Goal: Task Accomplishment & Management: Complete application form

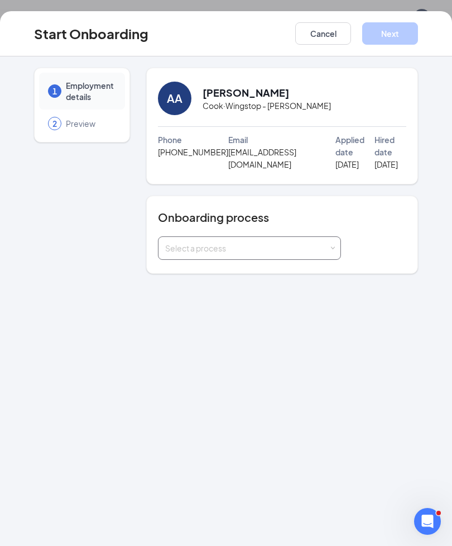
click at [332, 253] on div "Select a process" at bounding box center [249, 248] width 169 height 22
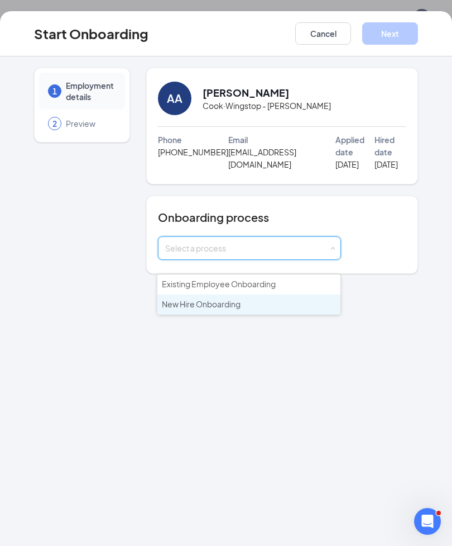
click at [247, 302] on li "New Hire Onboarding" at bounding box center [248, 304] width 183 height 20
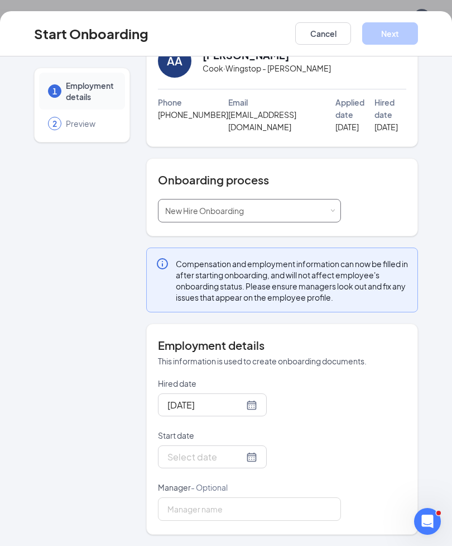
scroll to position [50, 0]
click at [242, 454] on div at bounding box center [213, 457] width 90 height 14
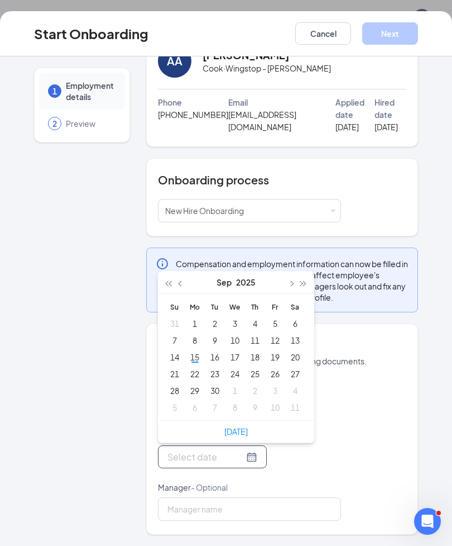
type input "[DATE]"
click at [255, 355] on div "18" at bounding box center [254, 356] width 13 height 13
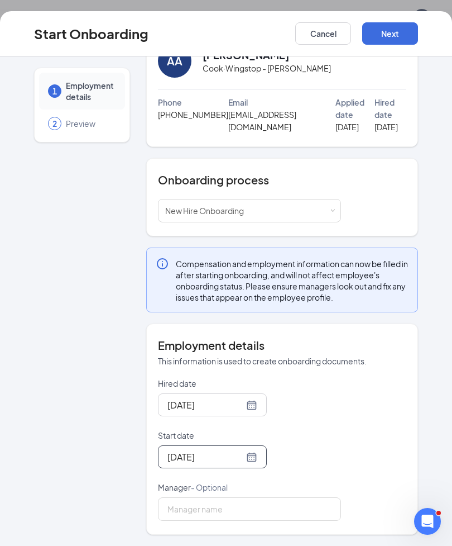
scroll to position [36, 0]
click at [238, 508] on input "Manager - Optional" at bounding box center [249, 508] width 183 height 23
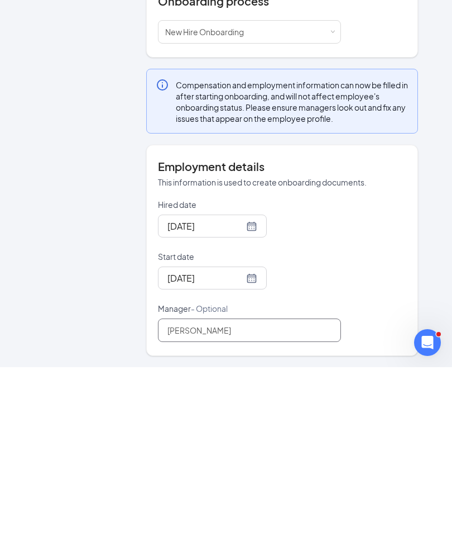
type input "[PERSON_NAME]"
click at [392, 377] on div "Hired date [DATE] Start date [DATE] [DATE] Su Mo Tu We Th Fr Sa 31 1 2 3 4 5 6 …" at bounding box center [282, 448] width 248 height 143
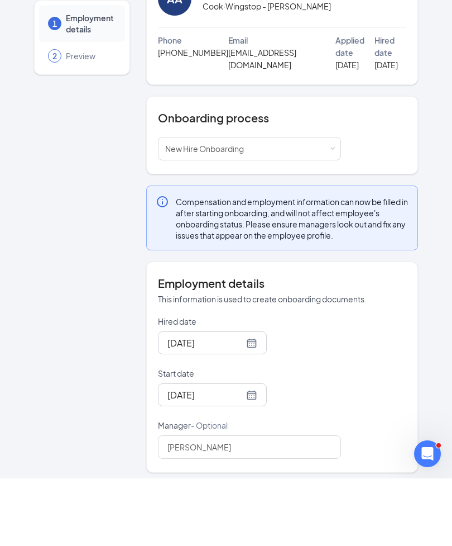
scroll to position [14, 0]
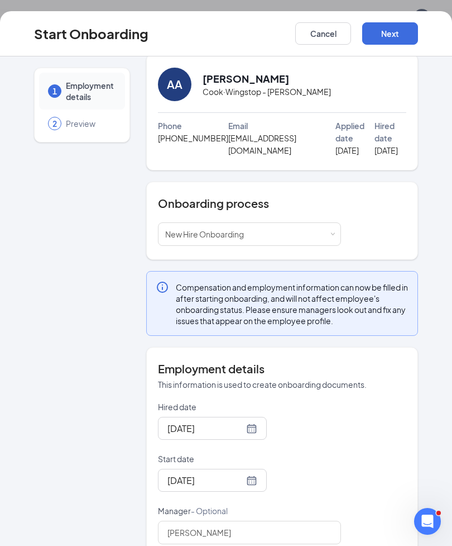
click at [394, 35] on button "Next" at bounding box center [390, 33] width 56 height 22
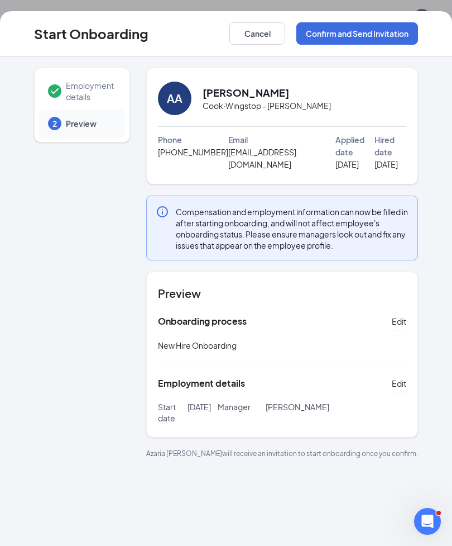
scroll to position [0, 0]
click at [381, 28] on button "Confirm and Send Invitation" at bounding box center [358, 33] width 122 height 22
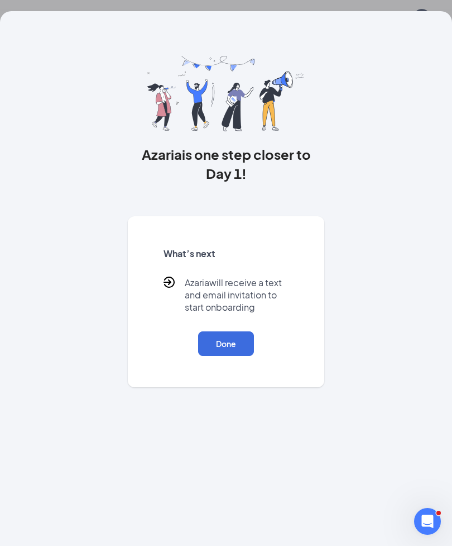
click at [213, 347] on button "Done" at bounding box center [226, 343] width 56 height 25
